Goal: Task Accomplishment & Management: Manage account settings

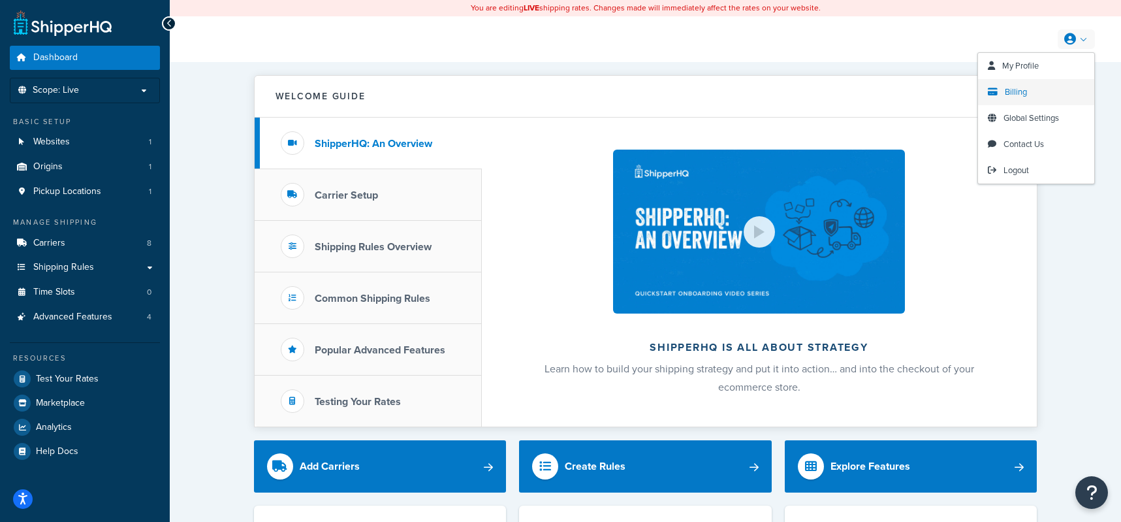
click at [1014, 92] on span "Billing" at bounding box center [1016, 92] width 22 height 12
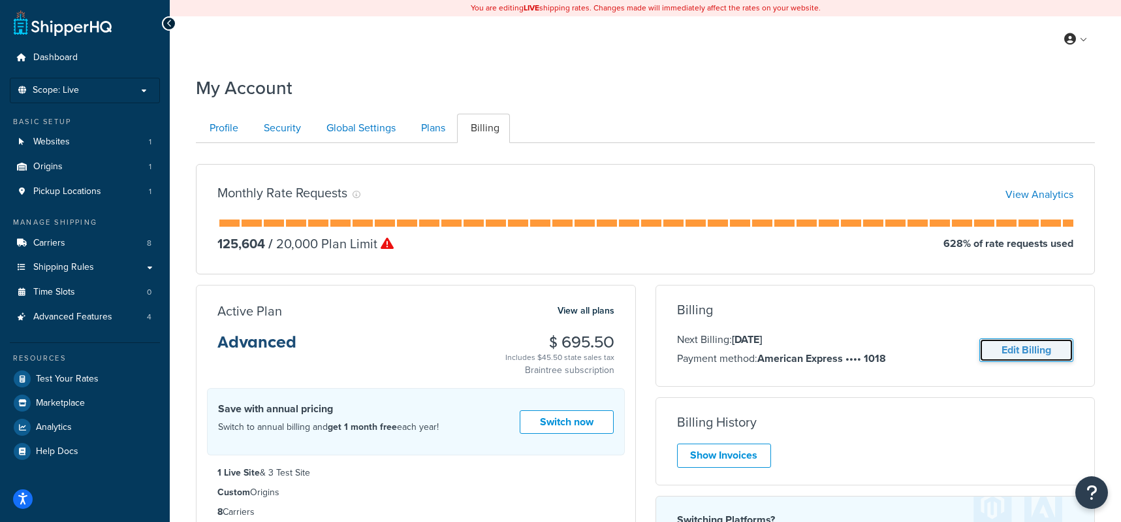
click at [1043, 345] on link "Edit Billing" at bounding box center [1026, 350] width 94 height 24
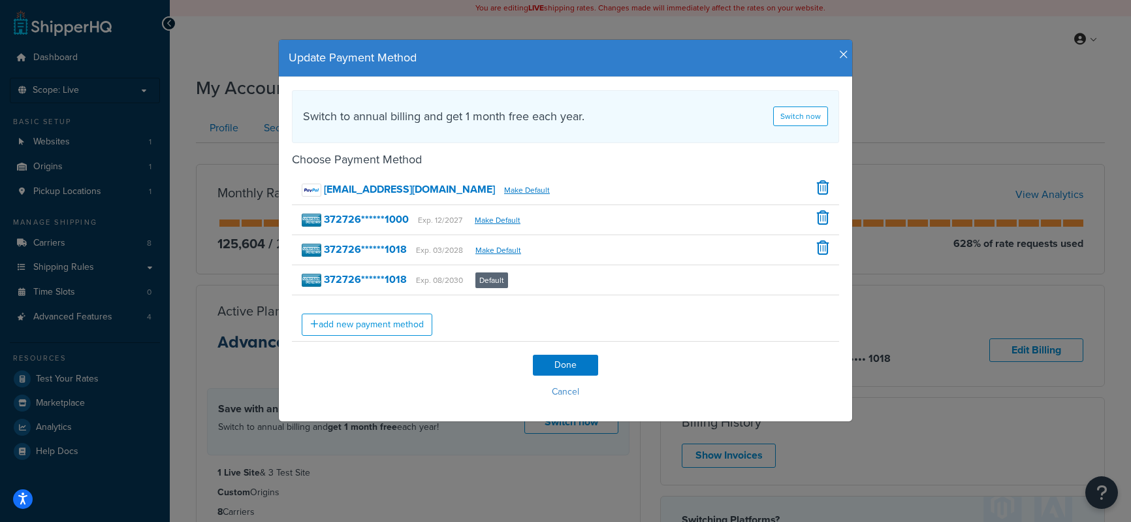
click at [838, 46] on div "Update Payment Method" at bounding box center [565, 58] width 573 height 37
click at [839, 55] on icon "button" at bounding box center [843, 55] width 9 height 12
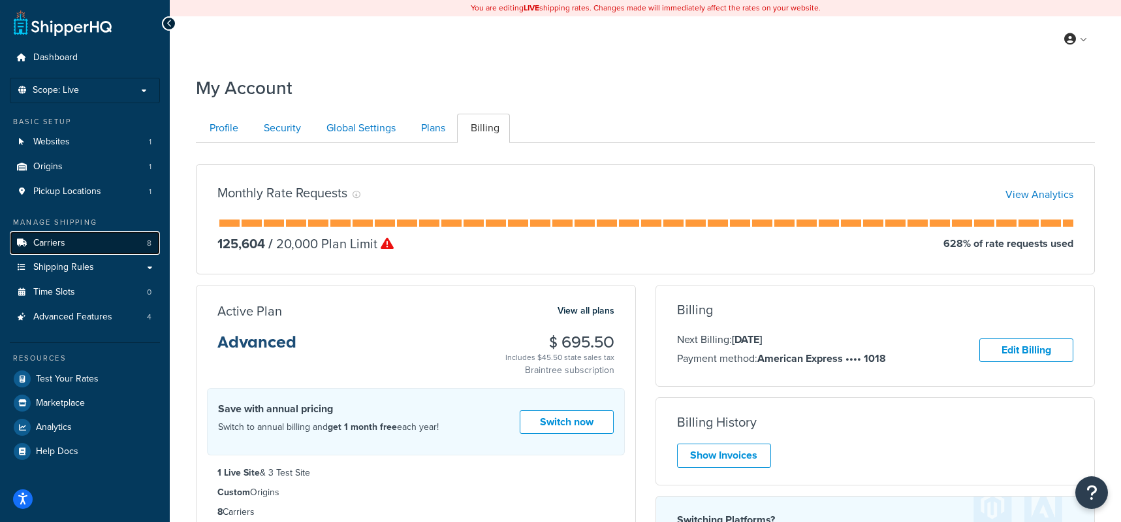
click at [90, 251] on link "Carriers 8" at bounding box center [85, 243] width 150 height 24
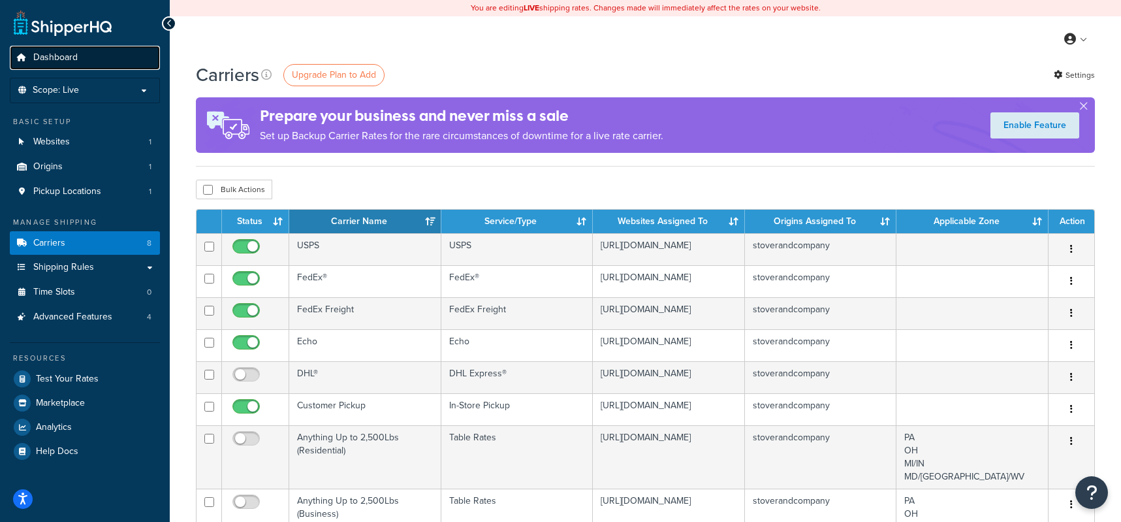
click at [46, 54] on span "Dashboard" at bounding box center [55, 57] width 44 height 11
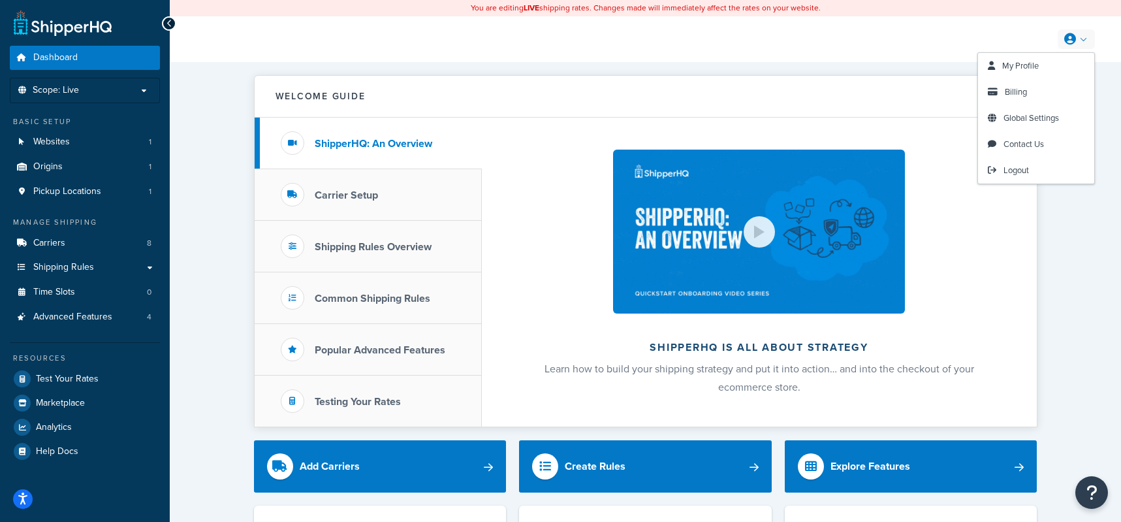
click at [1078, 46] on link at bounding box center [1076, 39] width 37 height 20
click at [1013, 65] on span "My Profile" at bounding box center [1020, 65] width 37 height 12
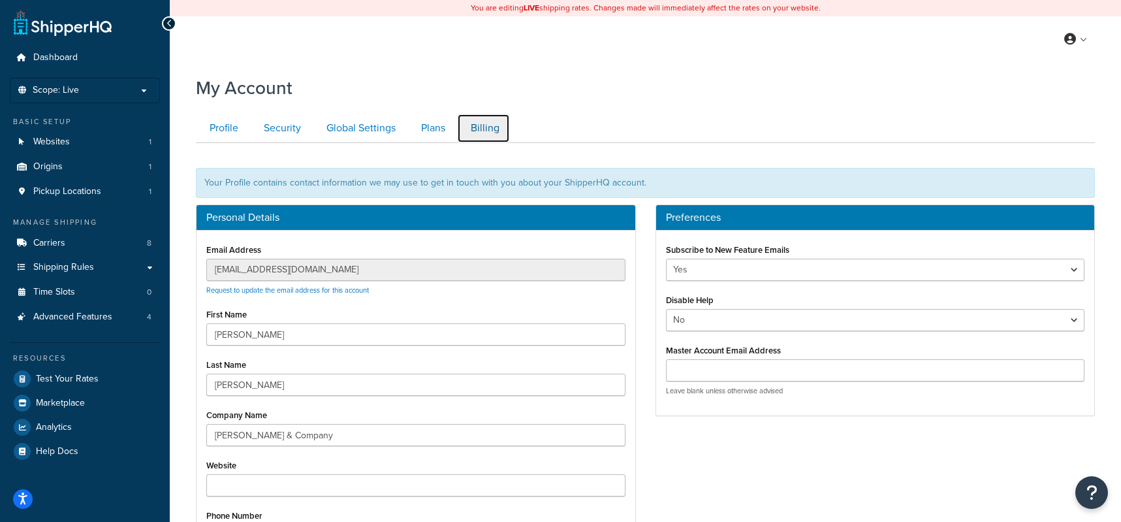
click at [486, 132] on link "Billing" at bounding box center [483, 128] width 53 height 29
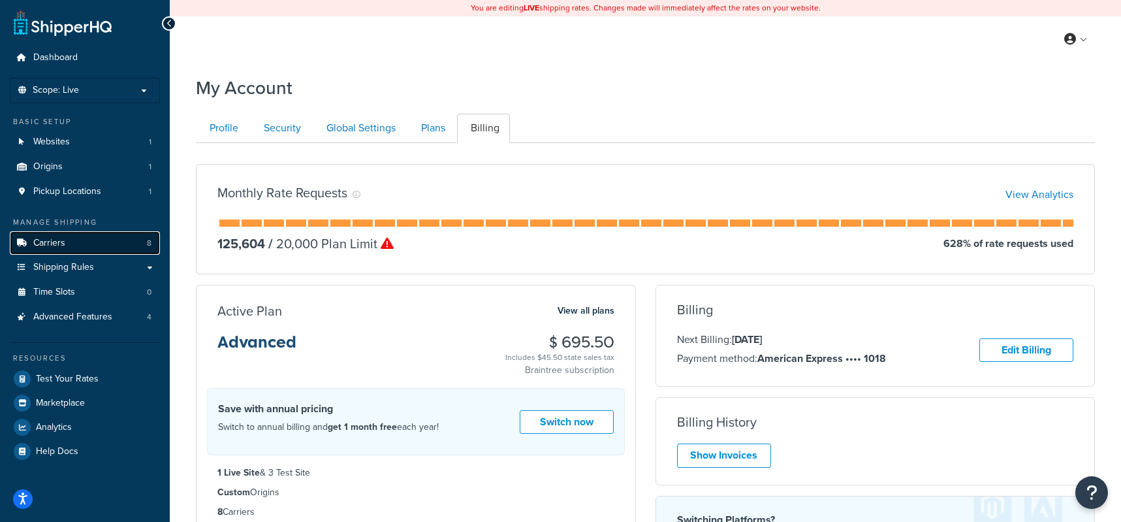
click at [54, 248] on span "Carriers" at bounding box center [49, 243] width 32 height 11
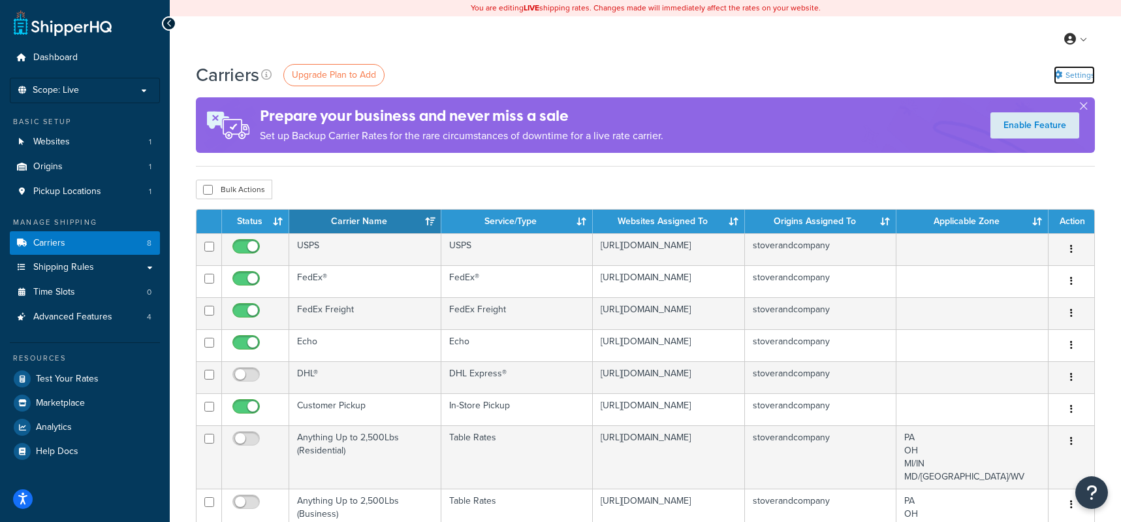
click at [1086, 80] on link "Settings" at bounding box center [1074, 75] width 41 height 18
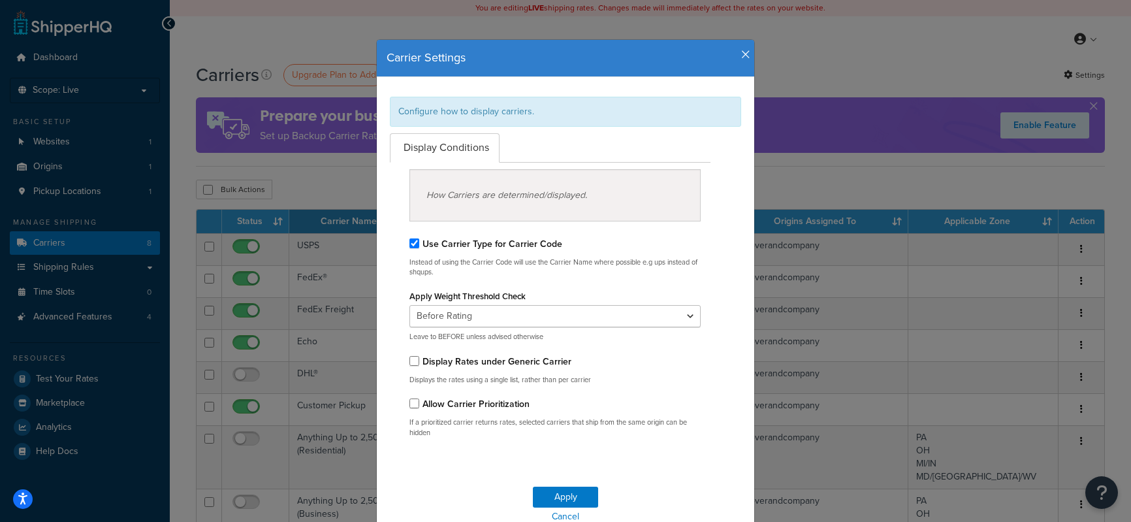
click at [741, 50] on icon "button" at bounding box center [745, 55] width 9 height 12
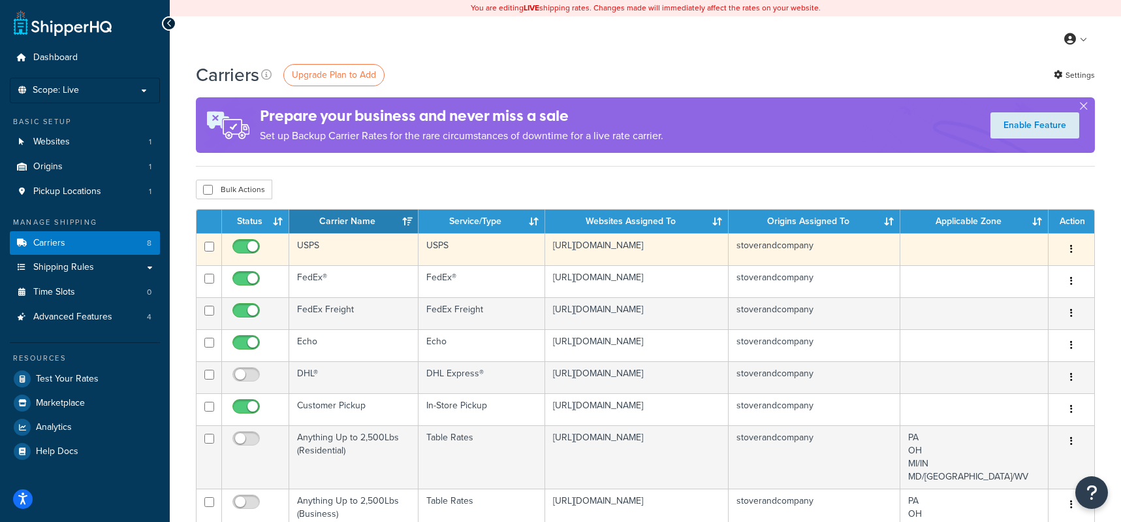
click at [1074, 247] on button "button" at bounding box center [1071, 249] width 18 height 21
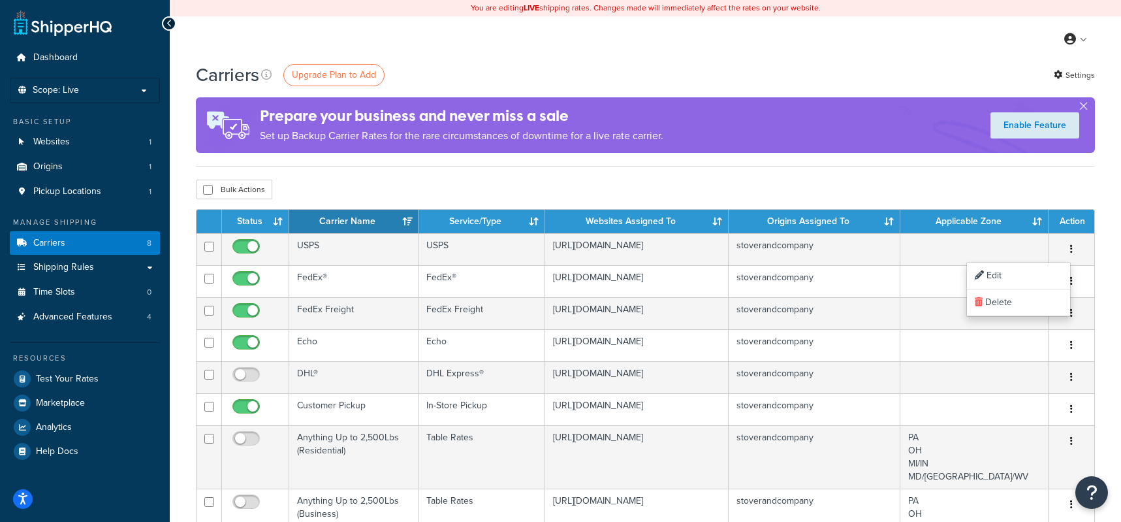
click at [1110, 280] on div "Carriers Upgrade Plan to Add Settings Prepare your business and never miss a sa…" at bounding box center [645, 457] width 951 height 790
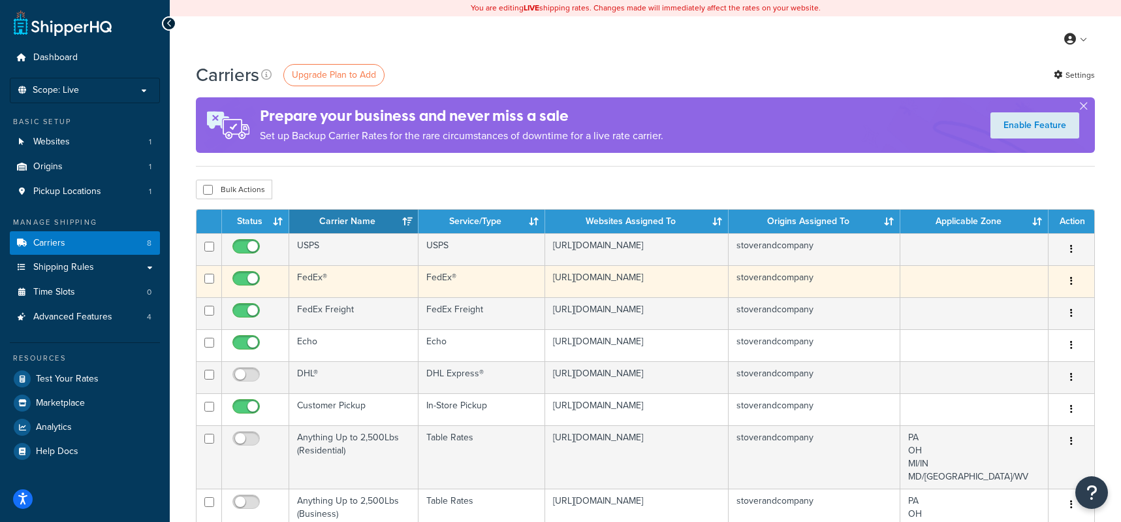
click at [1072, 279] on icon "button" at bounding box center [1071, 280] width 3 height 9
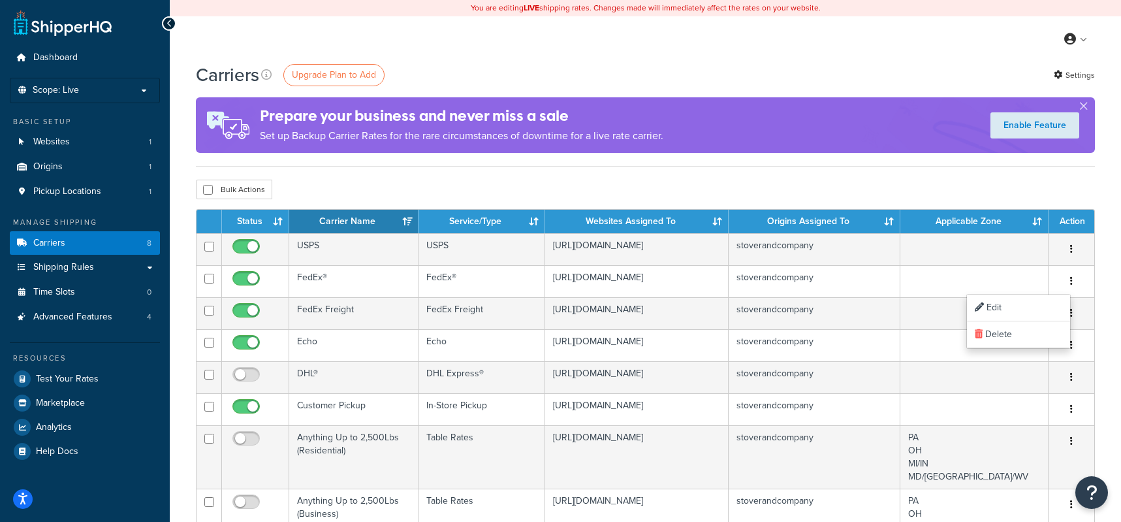
click at [1100, 317] on div "Carriers Upgrade Plan to Add Settings Prepare your business and never miss a sa…" at bounding box center [645, 457] width 951 height 790
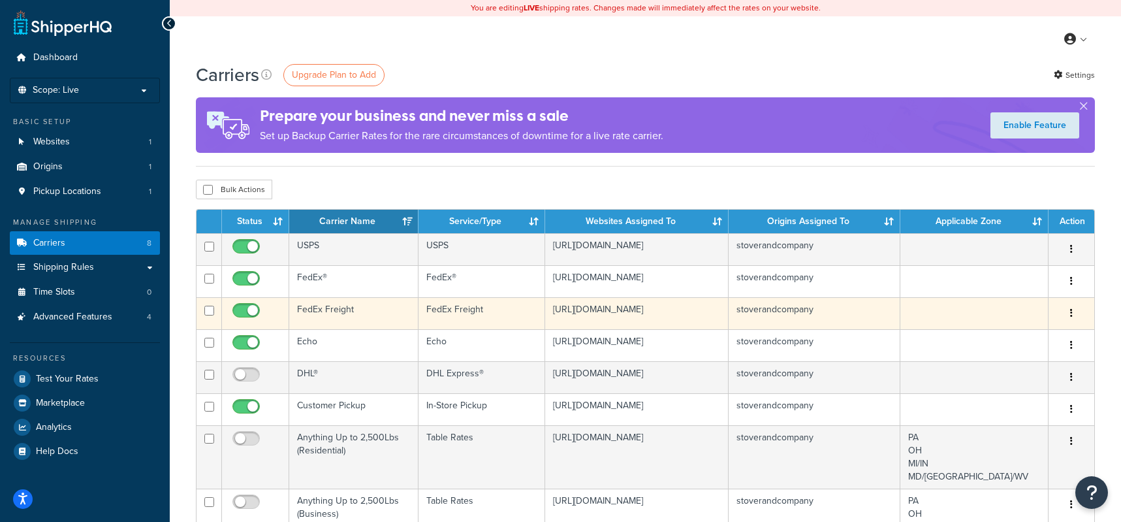
click at [1074, 314] on button "button" at bounding box center [1071, 313] width 18 height 21
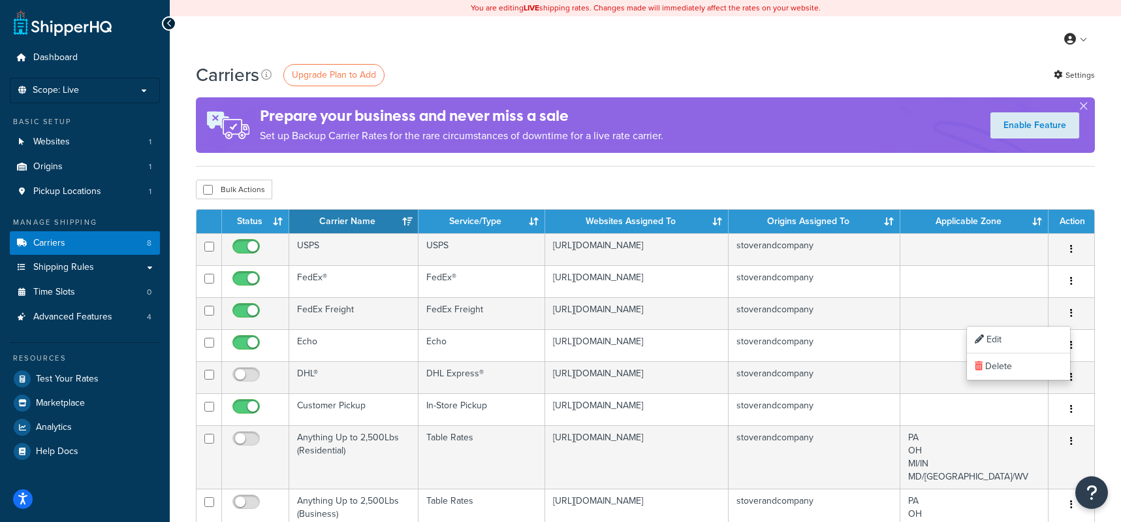
click at [1103, 330] on div "Carriers Upgrade Plan to Add Settings Prepare your business and never miss a sa…" at bounding box center [645, 457] width 951 height 790
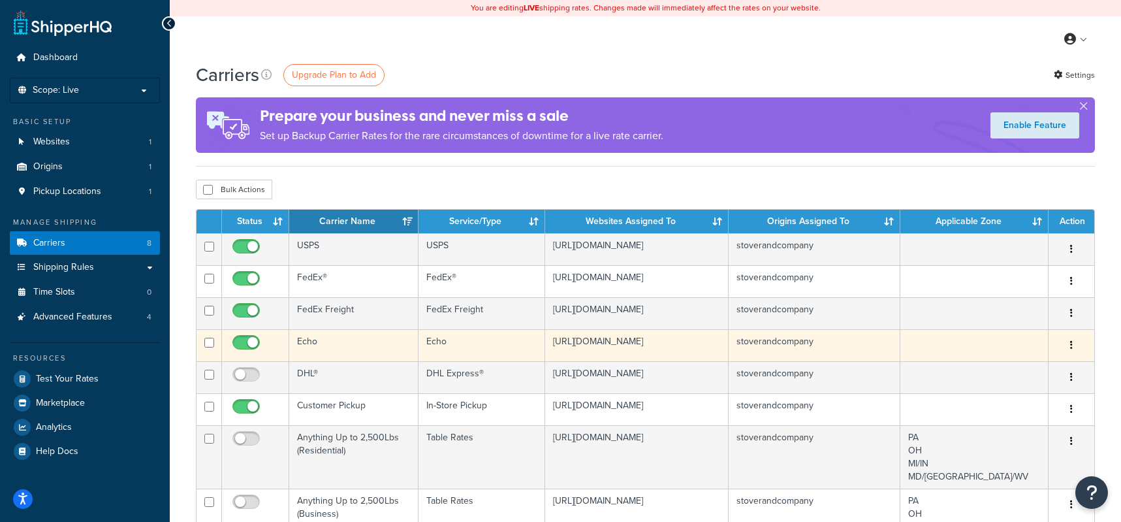
click at [1075, 349] on button "button" at bounding box center [1071, 345] width 18 height 21
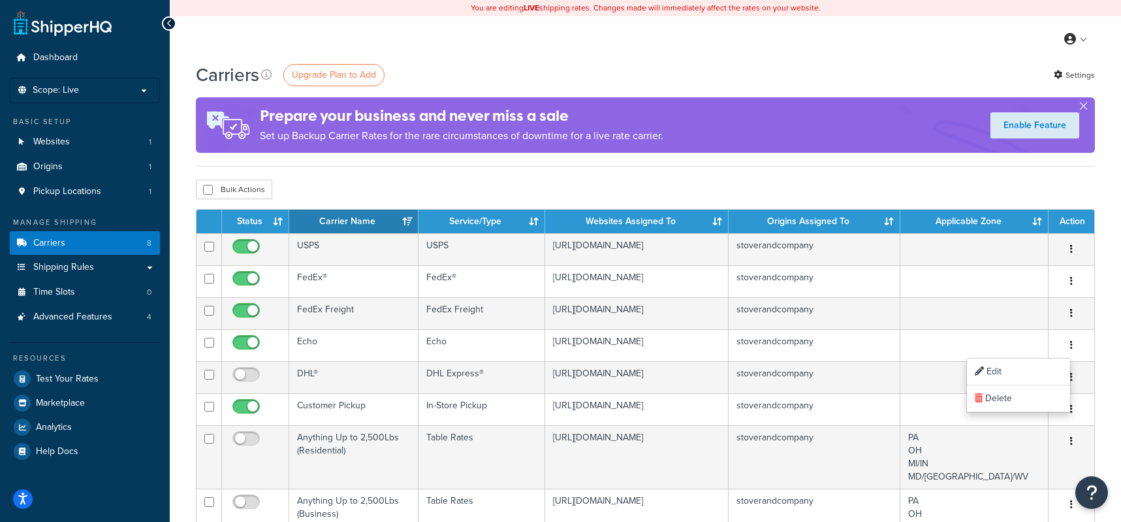
click at [1097, 360] on div "Carriers Upgrade Plan to Add Settings Prepare your business and never miss a sa…" at bounding box center [645, 457] width 951 height 790
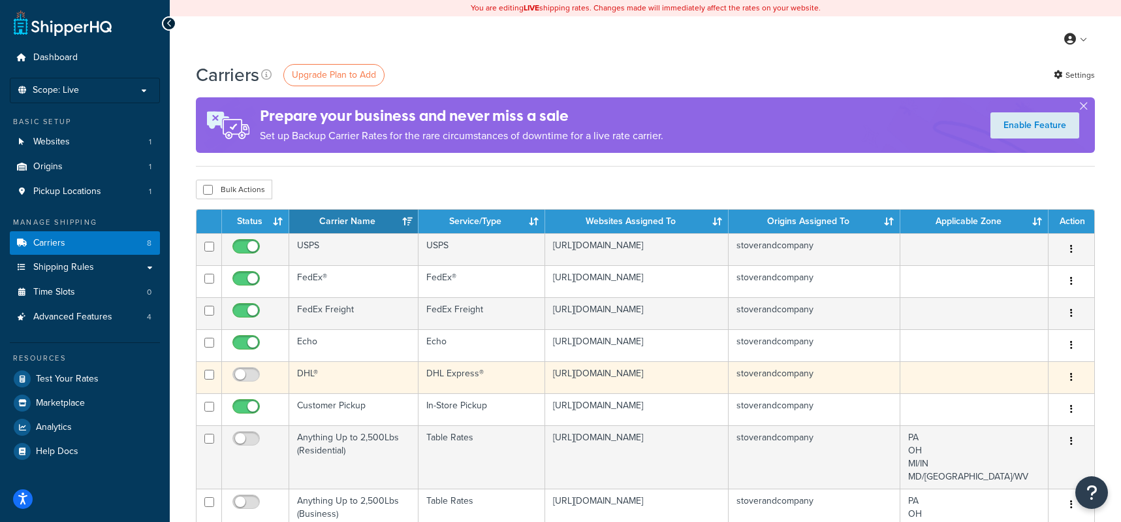
click at [1076, 378] on button "button" at bounding box center [1071, 377] width 18 height 21
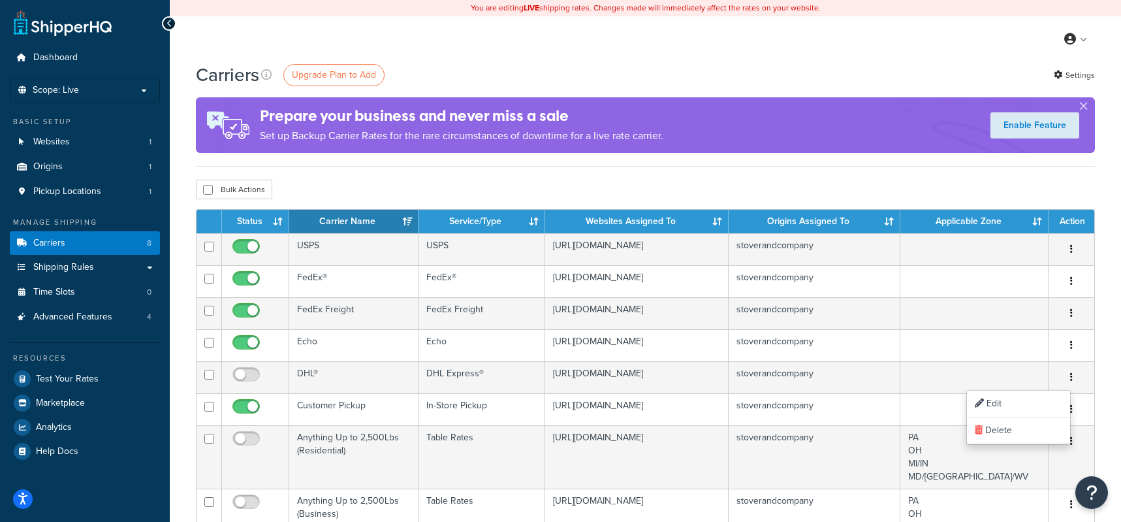
click at [1108, 382] on div "Carriers Upgrade Plan to Add Settings Prepare your business and never miss a sa…" at bounding box center [645, 457] width 951 height 790
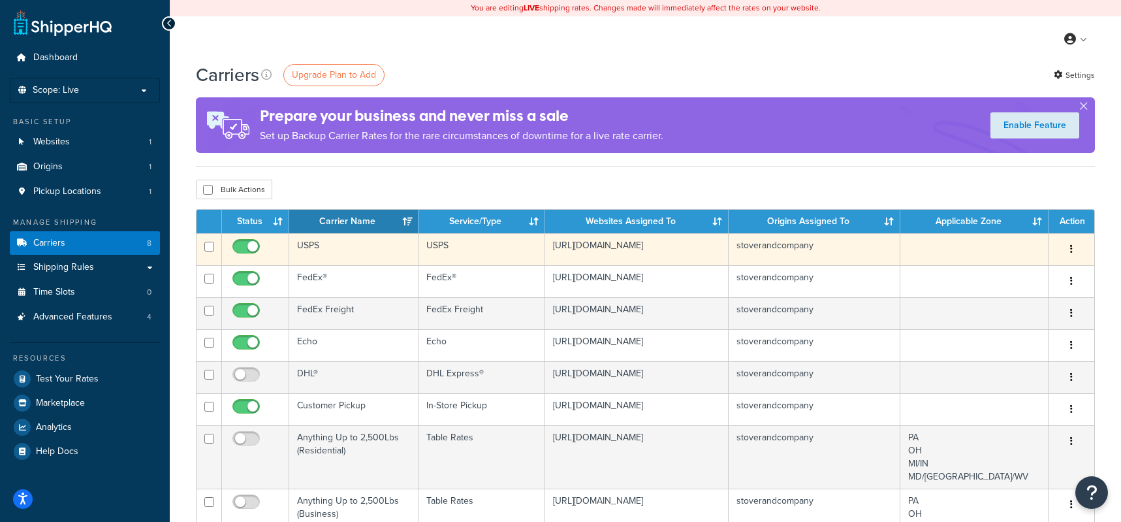
click at [1076, 243] on button "button" at bounding box center [1071, 249] width 18 height 21
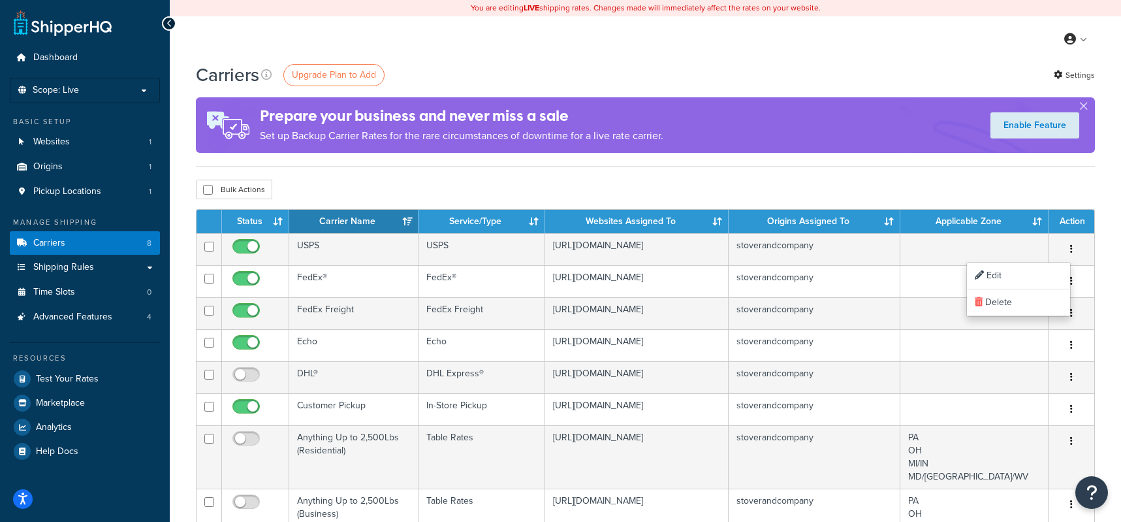
drag, startPoint x: 909, startPoint y: 197, endPoint x: 928, endPoint y: 173, distance: 30.7
click at [909, 196] on div "Bulk Actions Duplicate Delete" at bounding box center [645, 190] width 899 height 20
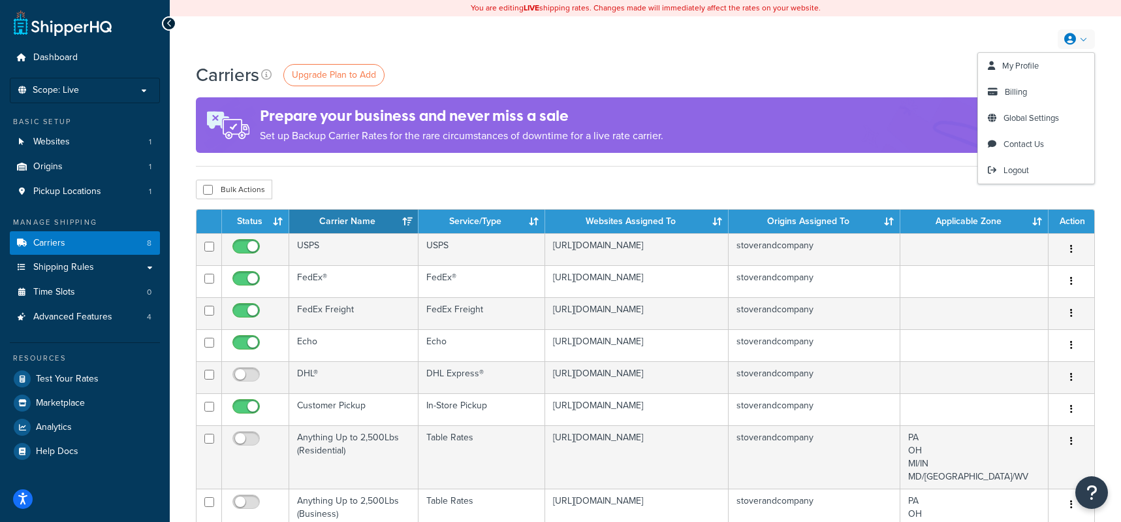
click at [1076, 39] on link at bounding box center [1076, 39] width 37 height 20
click at [1020, 64] on span "My Profile" at bounding box center [1020, 65] width 37 height 12
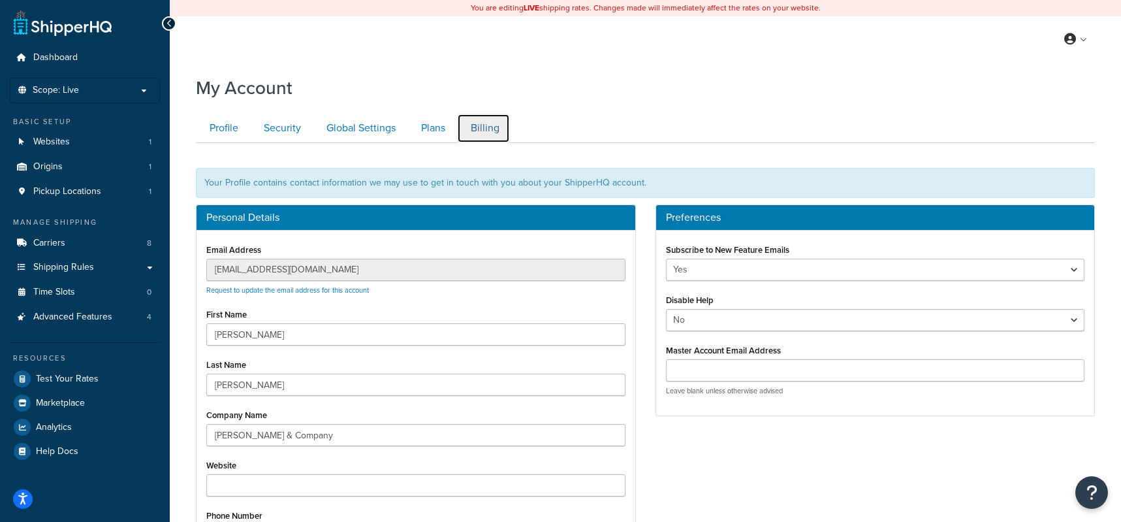
click at [486, 126] on link "Billing" at bounding box center [483, 128] width 53 height 29
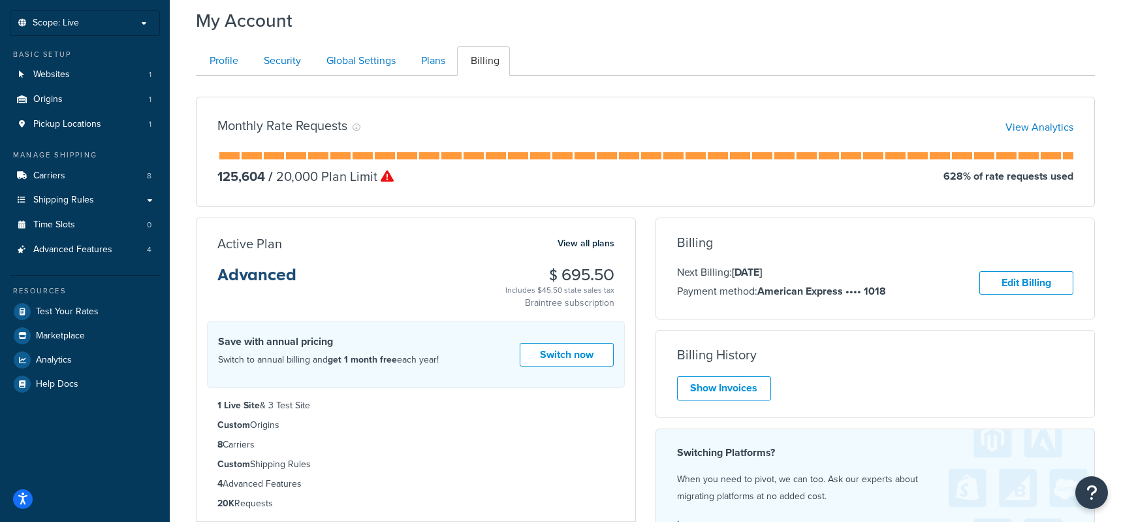
scroll to position [131, 0]
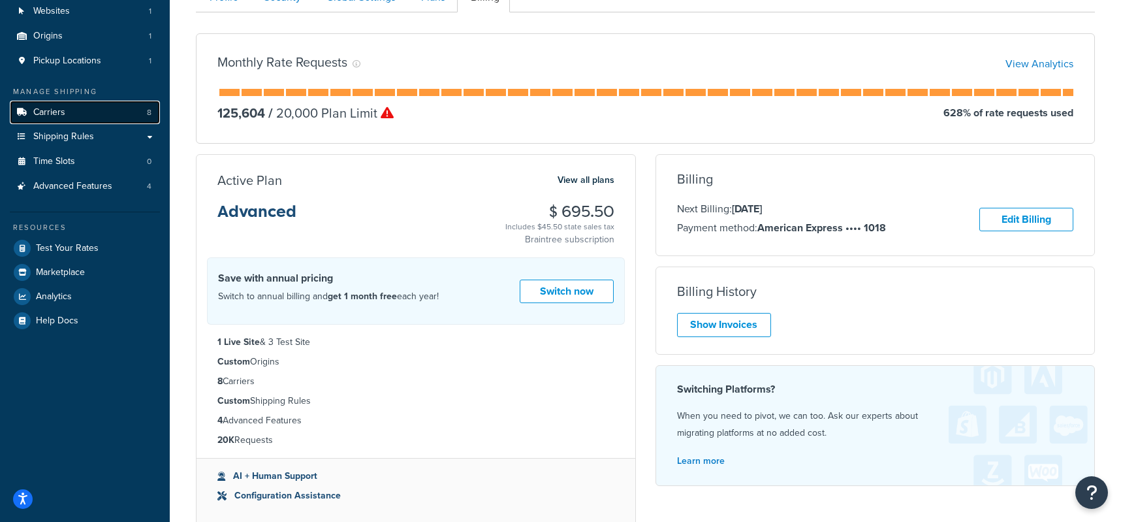
click at [65, 108] on link "Carriers 8" at bounding box center [85, 113] width 150 height 24
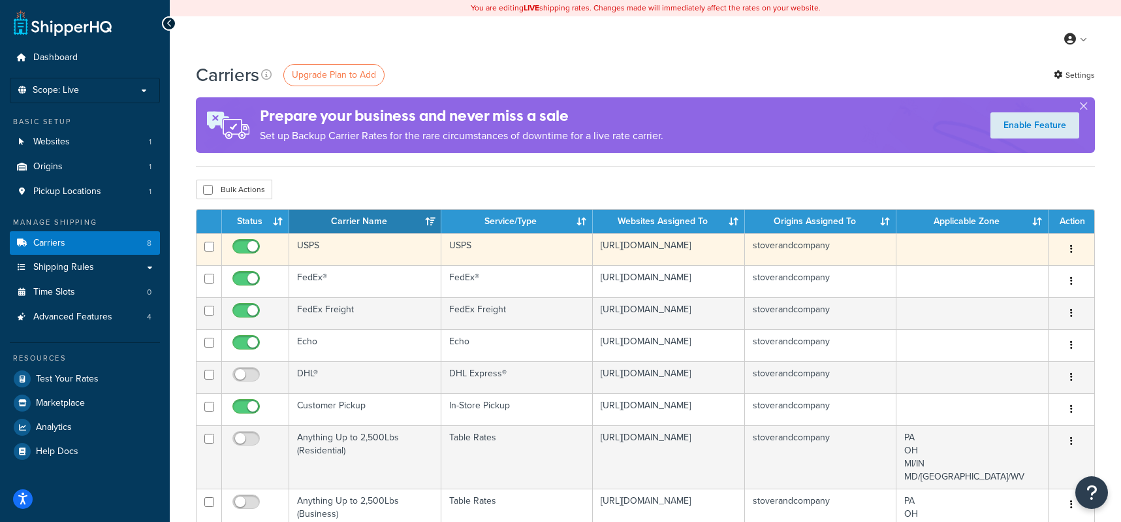
click at [1071, 249] on button "button" at bounding box center [1071, 249] width 18 height 21
click at [1003, 275] on link "Edit" at bounding box center [1018, 275] width 103 height 27
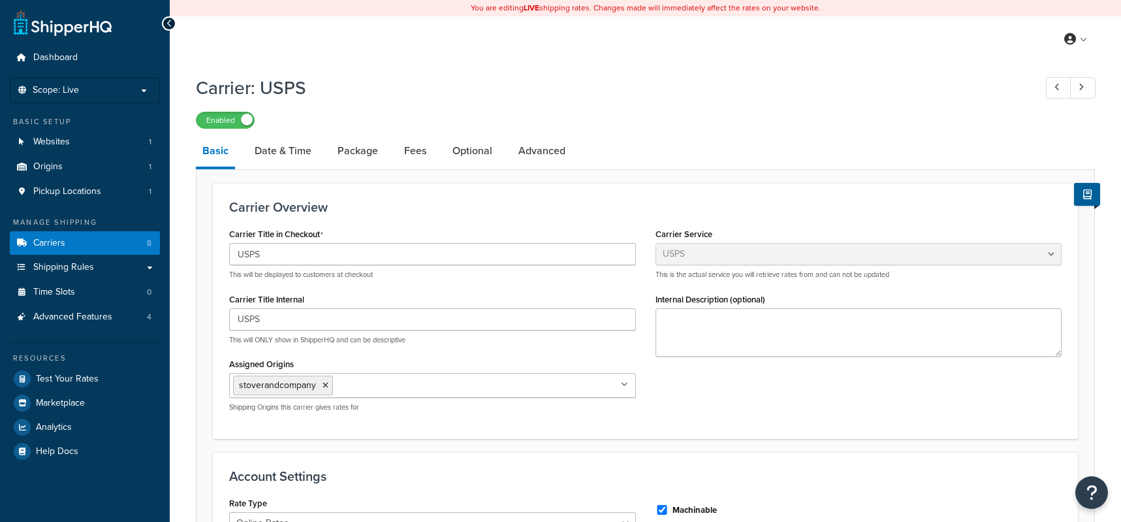
select select "usps"
select select "ONLINE"
click at [422, 152] on link "Fees" at bounding box center [415, 150] width 35 height 31
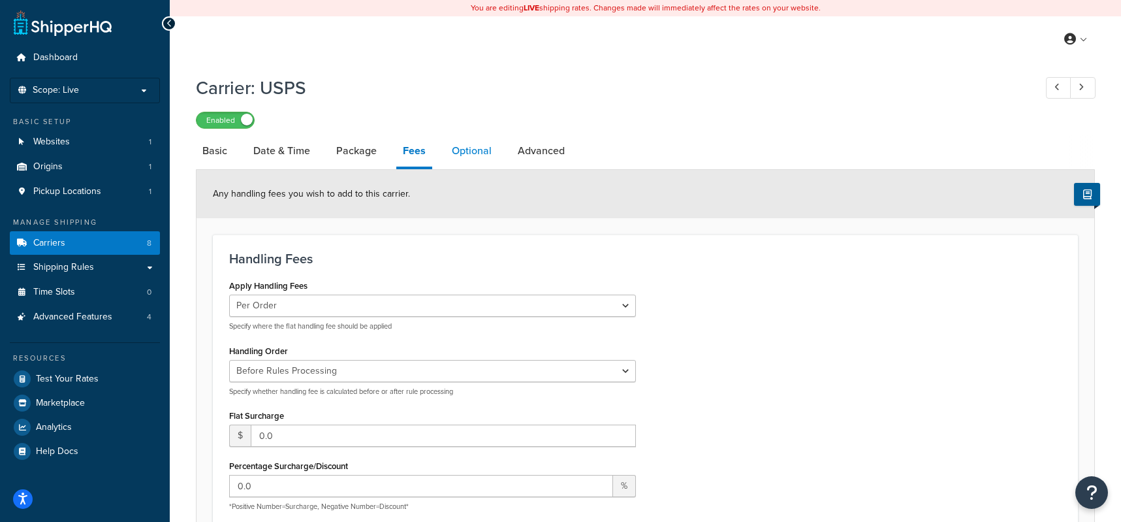
click at [485, 148] on link "Optional" at bounding box center [471, 150] width 53 height 31
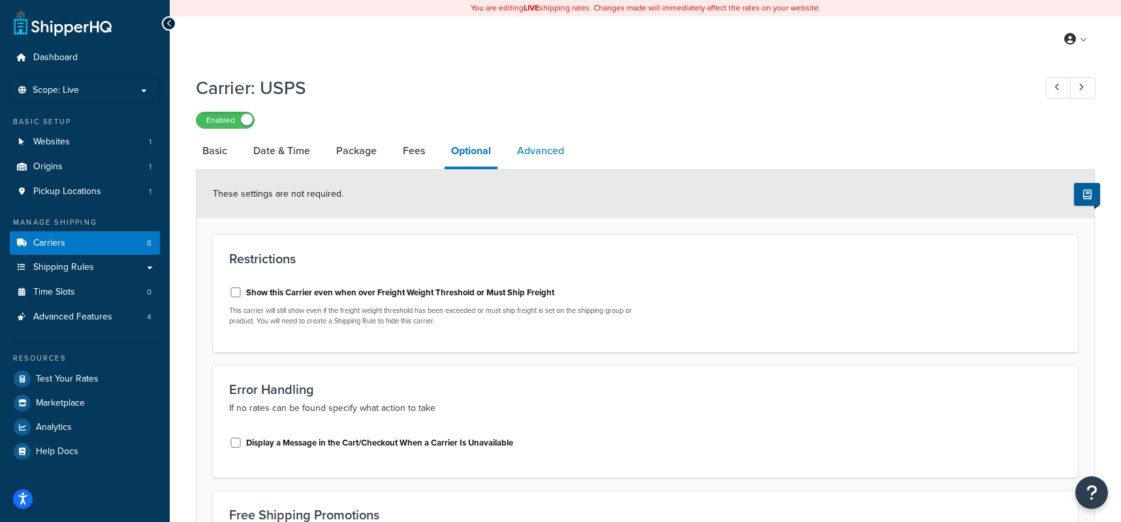
click at [544, 146] on link "Advanced" at bounding box center [540, 150] width 60 height 31
select select "false"
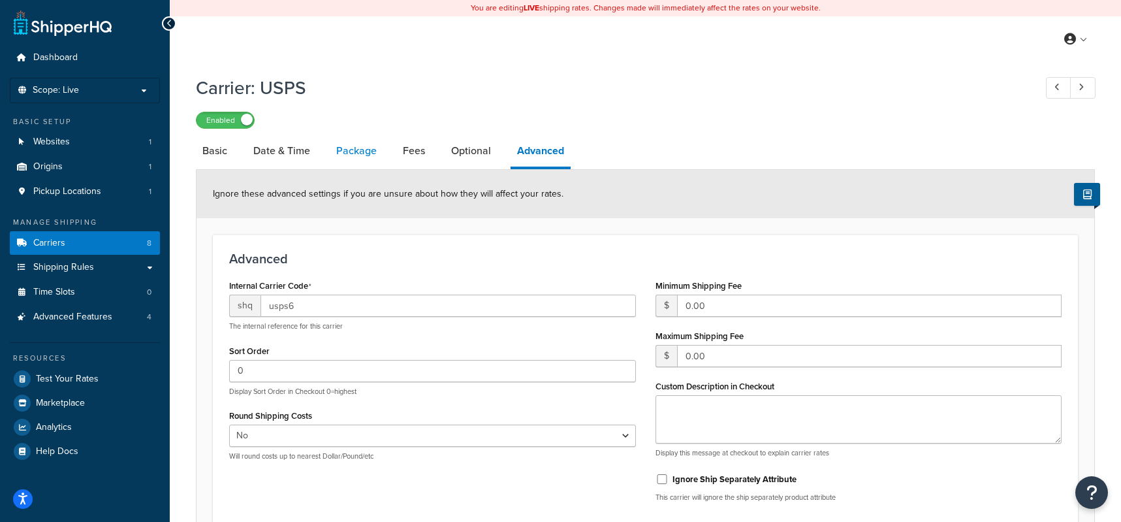
click at [345, 152] on link "Package" at bounding box center [357, 150] width 54 height 31
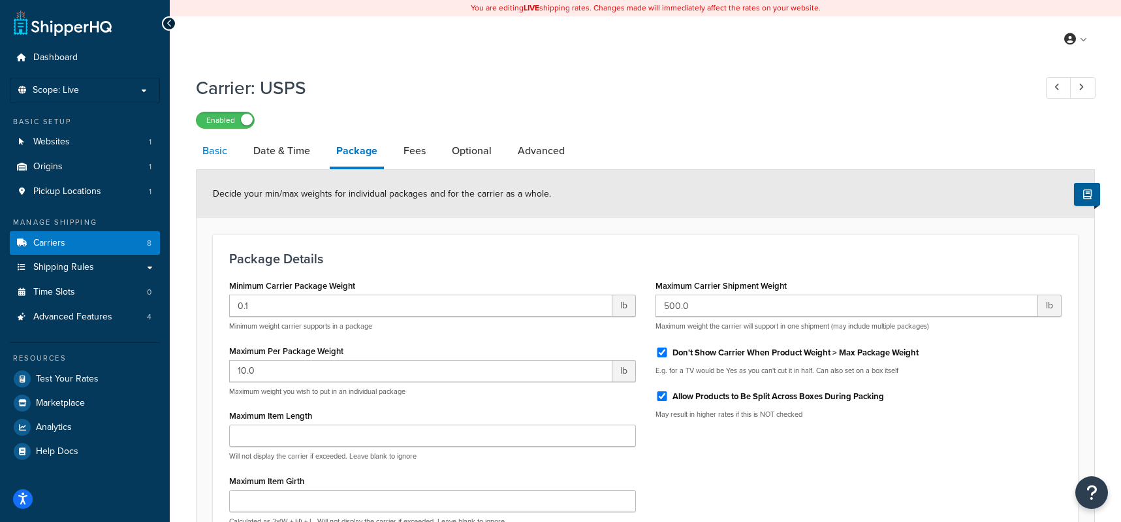
click at [224, 157] on link "Basic" at bounding box center [215, 150] width 38 height 31
select select "usps"
select select "ONLINE"
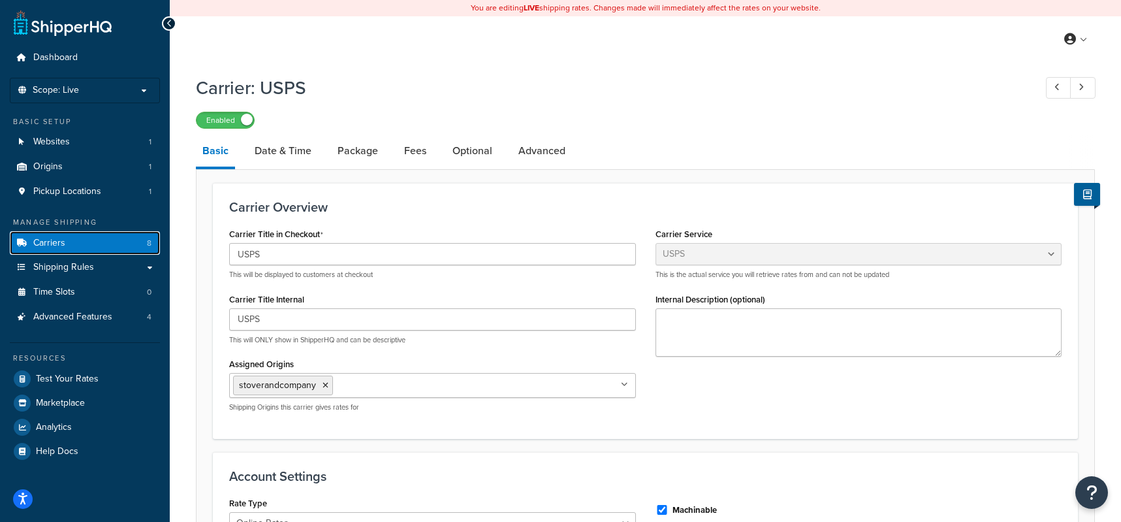
click at [70, 236] on link "Carriers 8" at bounding box center [85, 243] width 150 height 24
